Goal: Transaction & Acquisition: Purchase product/service

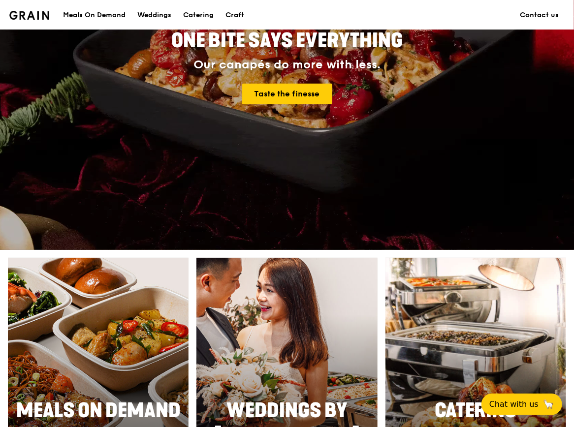
scroll to position [148, 0]
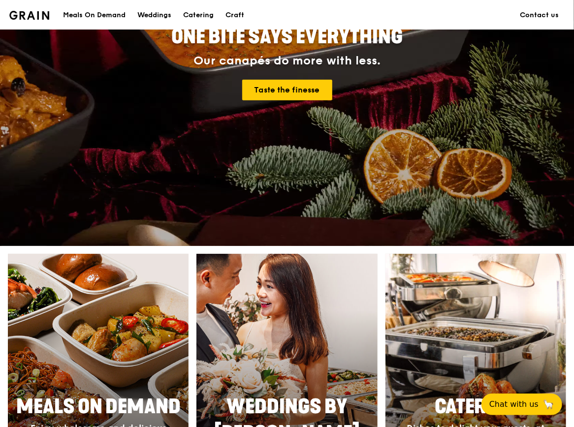
click at [102, 15] on div "Meals On Demand" at bounding box center [94, 15] width 63 height 30
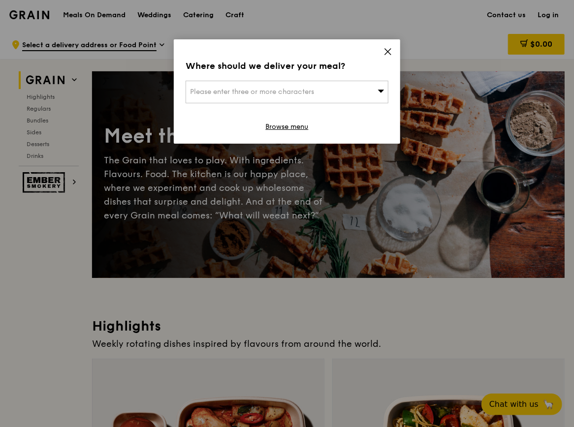
click at [291, 92] on span "Please enter three or more characters" at bounding box center [252, 92] width 124 height 8
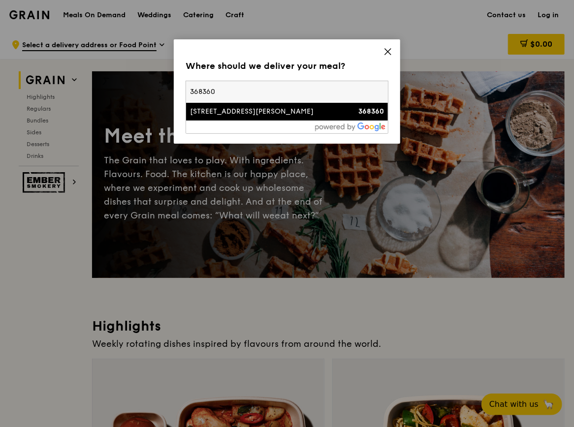
type input "368360"
click at [238, 112] on div "[STREET_ADDRESS][PERSON_NAME]" at bounding box center [263, 112] width 146 height 10
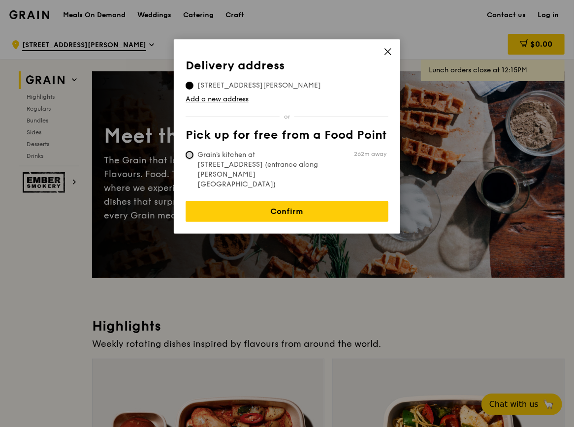
click at [188, 153] on input "Grain's kitchen at [STREET_ADDRESS] (entrance along [PERSON_NAME][GEOGRAPHIC_DA…" at bounding box center [190, 155] width 8 height 8
radio input "true"
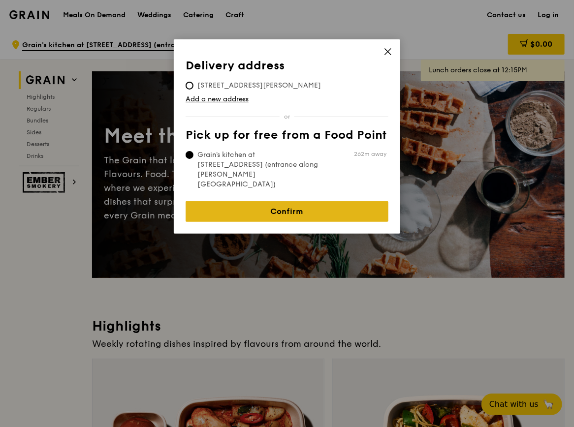
click at [313, 201] on link "Confirm" at bounding box center [287, 211] width 203 height 21
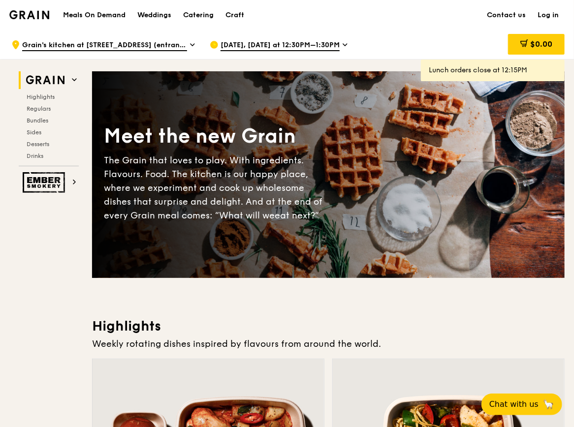
click at [549, 14] on link "Log in" at bounding box center [548, 15] width 33 height 30
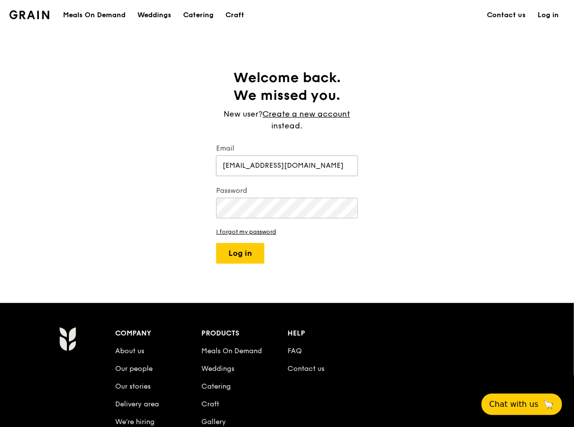
click at [327, 162] on input "[EMAIL_ADDRESS][DOMAIN_NAME]" at bounding box center [287, 166] width 142 height 21
drag, startPoint x: 321, startPoint y: 164, endPoint x: 337, endPoint y: 164, distance: 16.3
click at [321, 164] on input "[EMAIL_ADDRESS][DOMAIN_NAME]" at bounding box center [287, 166] width 142 height 21
drag, startPoint x: 341, startPoint y: 165, endPoint x: 115, endPoint y: 153, distance: 226.3
click at [115, 153] on div "Welcome back. We missed you. New user? Create a new account instead. Email [EMA…" at bounding box center [287, 166] width 574 height 195
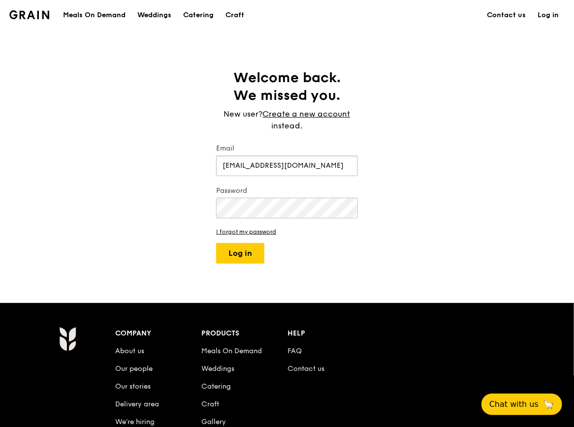
paste input "newsongalesea"
type input "[EMAIL_ADDRESS][DOMAIN_NAME]"
click at [239, 256] on button "Log in" at bounding box center [240, 253] width 48 height 21
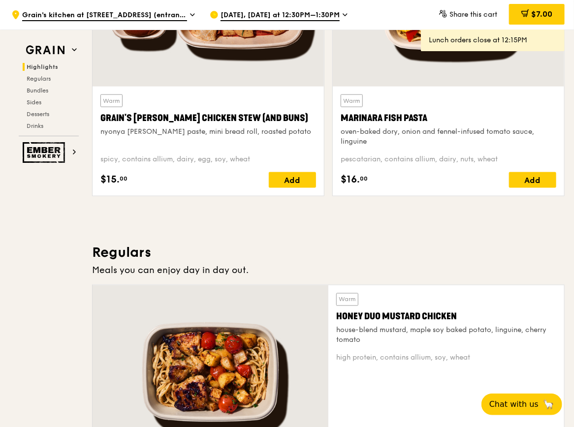
scroll to position [640, 0]
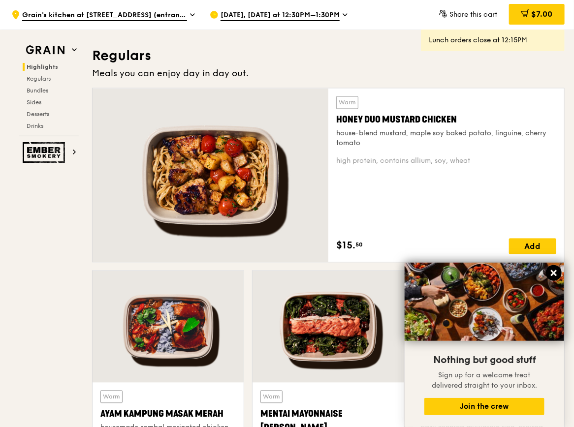
click at [554, 273] on icon at bounding box center [554, 273] width 6 height 6
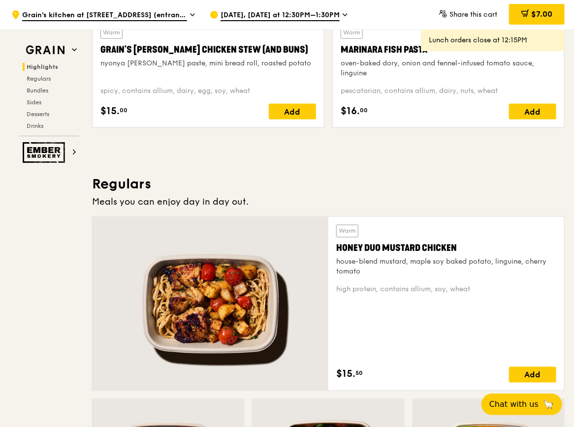
scroll to position [492, 0]
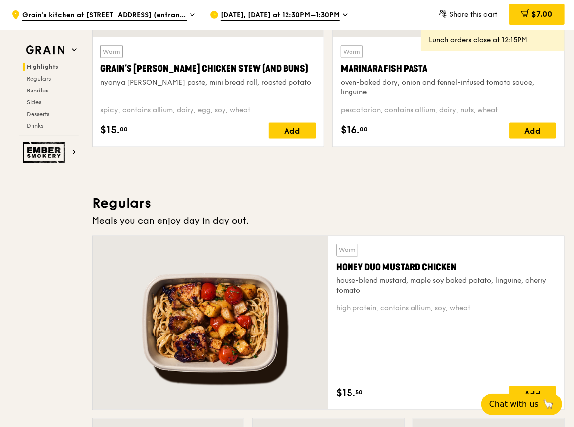
click at [296, 14] on span "[DATE], [DATE] at 12:30PM–1:30PM" at bounding box center [280, 15] width 119 height 11
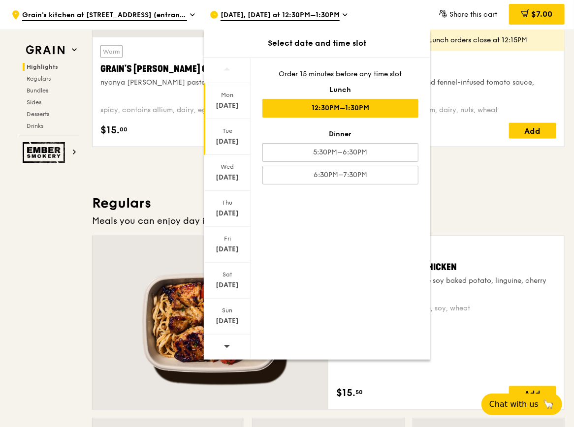
click at [230, 140] on div "[DATE]" at bounding box center [227, 142] width 44 height 10
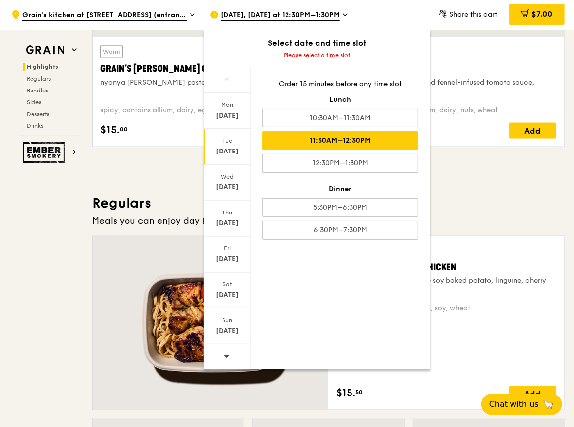
click at [379, 142] on div "11:30AM–12:30PM" at bounding box center [340, 140] width 156 height 19
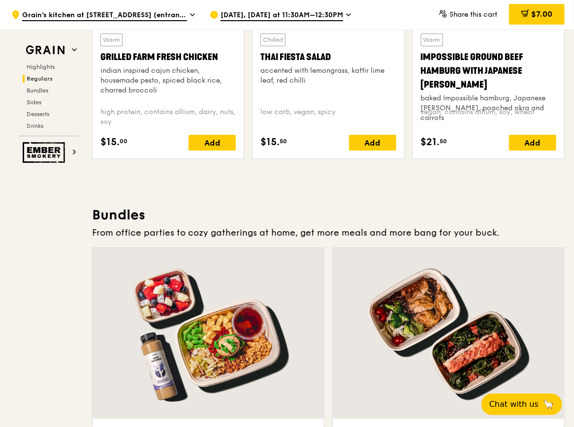
scroll to position [1329, 0]
